Goal: Use online tool/utility: Utilize a website feature to perform a specific function

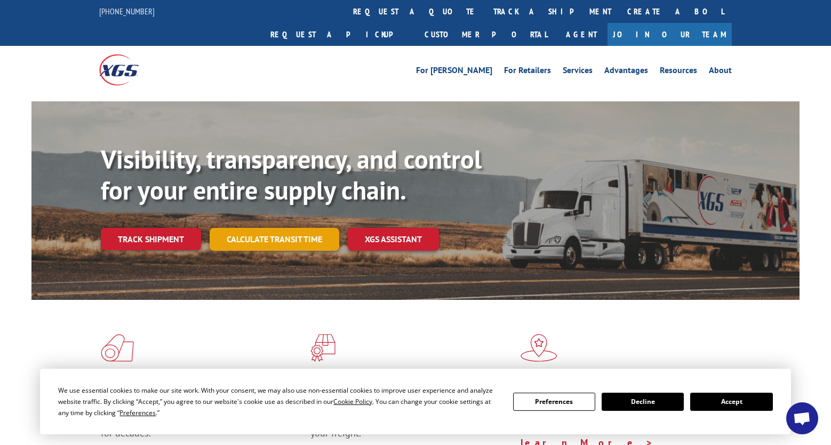
click at [235, 228] on link "Calculate transit time" at bounding box center [275, 239] width 130 height 23
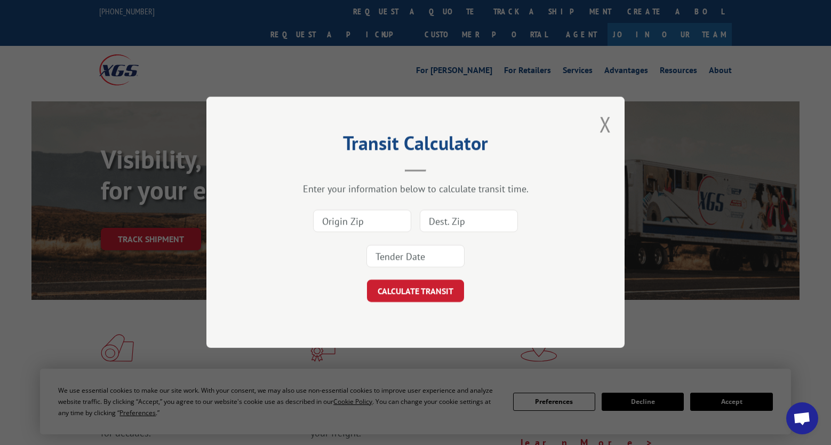
click at [332, 221] on input at bounding box center [362, 221] width 98 height 22
type input "77303"
click at [461, 228] on input at bounding box center [469, 221] width 98 height 22
type input "73149"
click at [425, 253] on input at bounding box center [415, 256] width 98 height 22
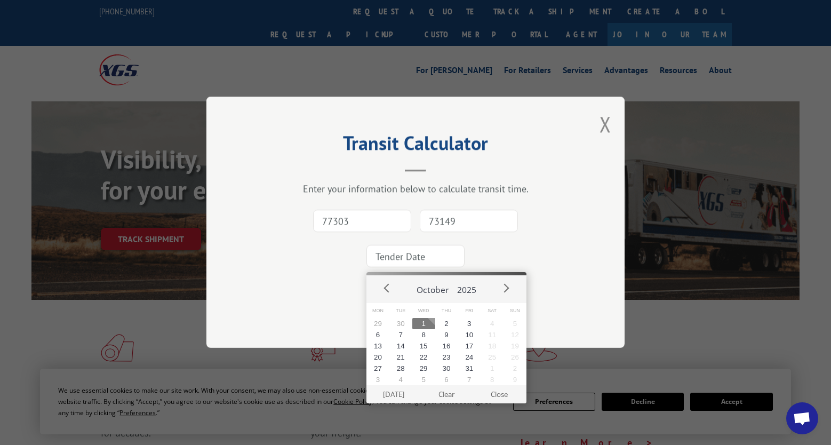
click at [425, 322] on button "1" at bounding box center [423, 323] width 23 height 11
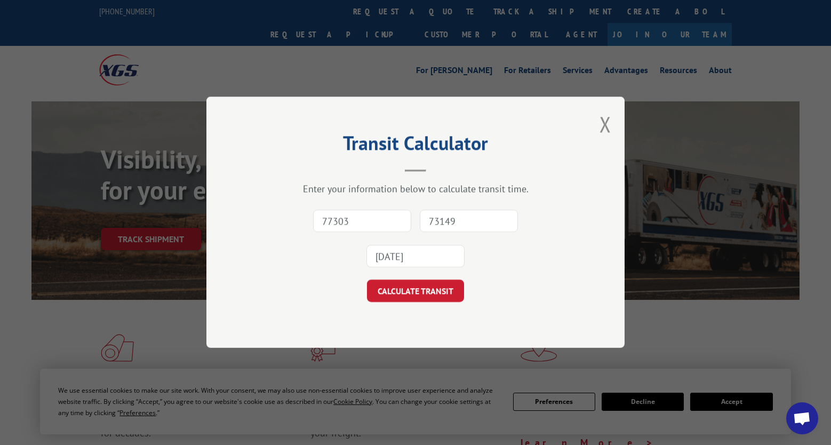
click at [425, 262] on input "[DATE]" at bounding box center [415, 256] width 98 height 22
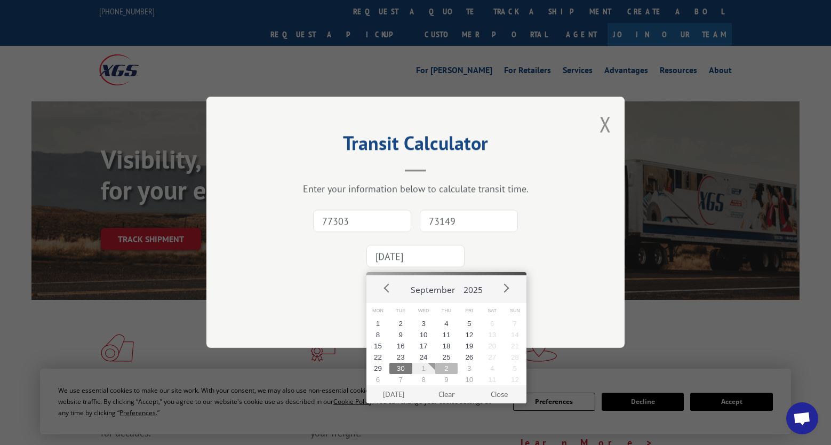
click at [442, 363] on button "2" at bounding box center [446, 368] width 23 height 11
type input "[DATE]"
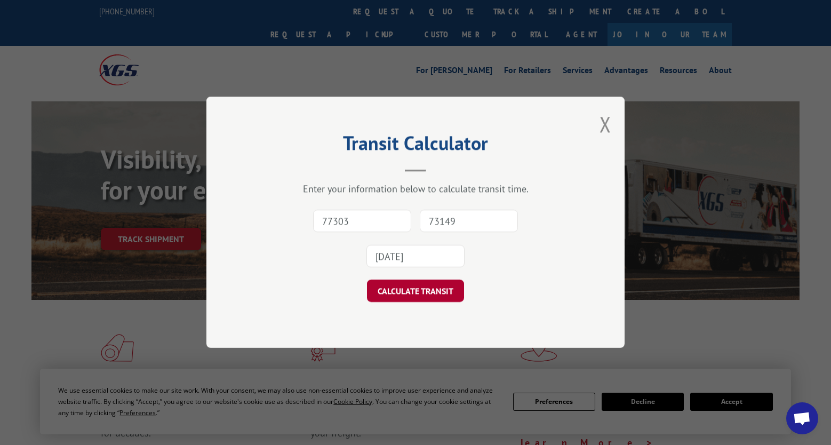
click at [436, 284] on button "CALCULATE TRANSIT" at bounding box center [415, 291] width 97 height 22
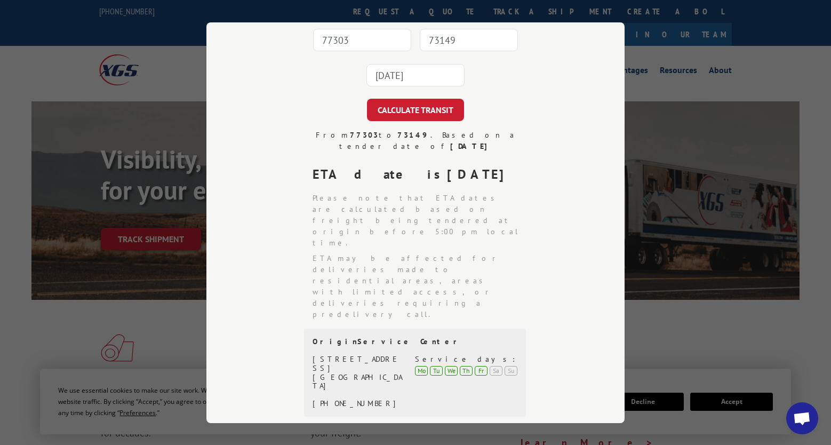
scroll to position [160, 0]
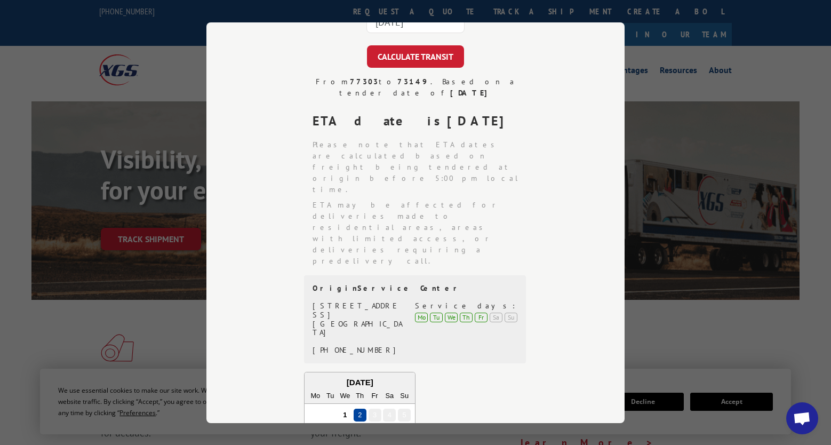
click at [677, 58] on div "Transit Calculator Enter your information below to calculate transit time. 7730…" at bounding box center [415, 222] width 831 height 445
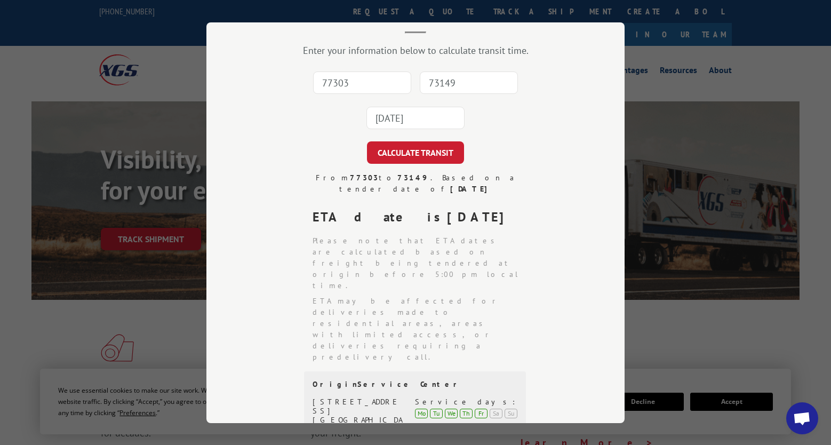
scroll to position [0, 0]
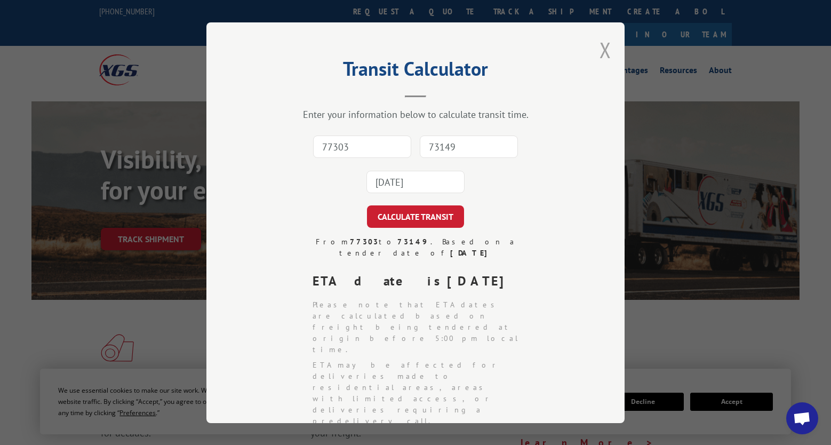
click at [603, 52] on button "Close modal" at bounding box center [605, 50] width 12 height 28
